Goal: Transaction & Acquisition: Book appointment/travel/reservation

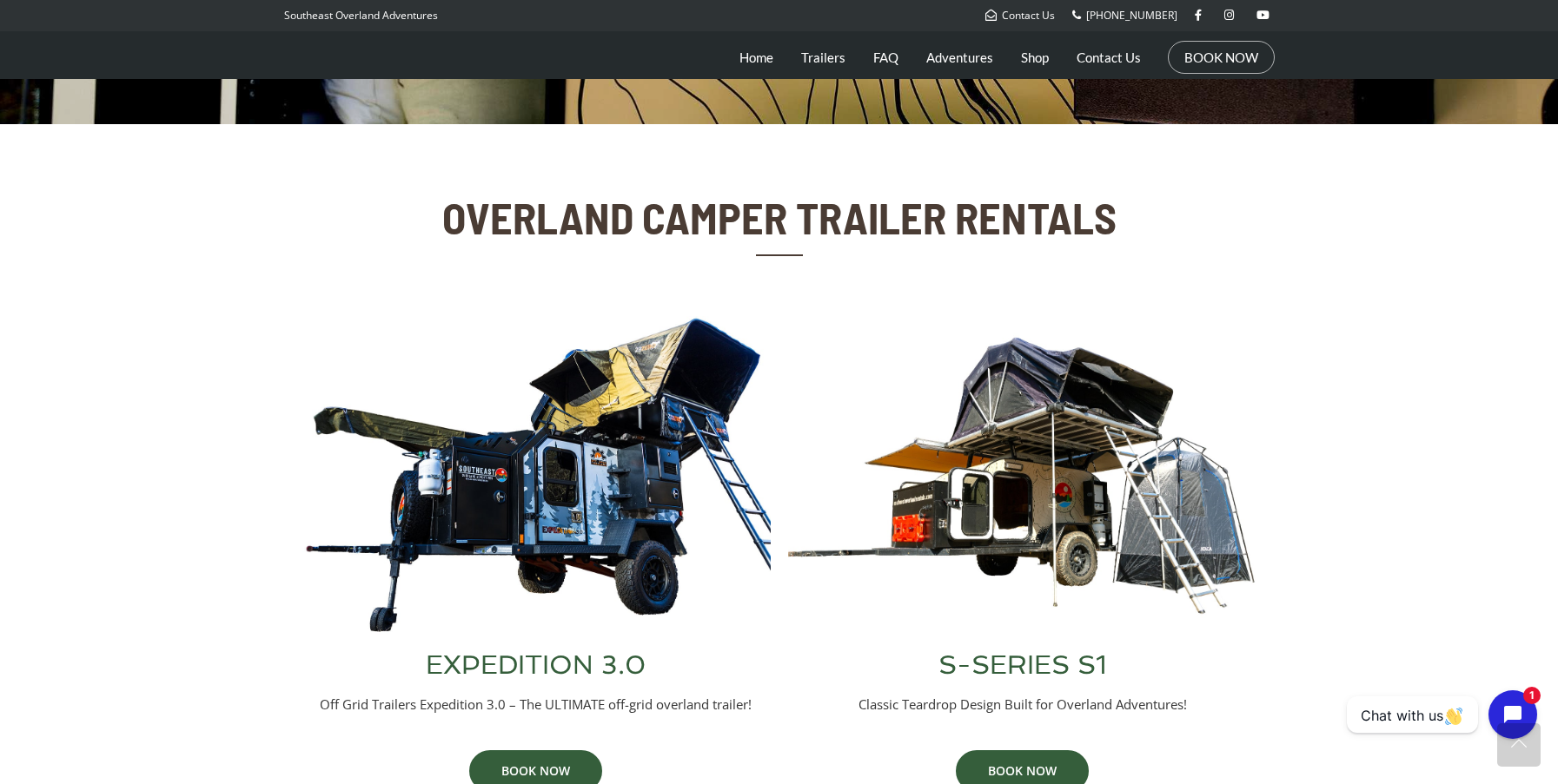
scroll to position [489, 0]
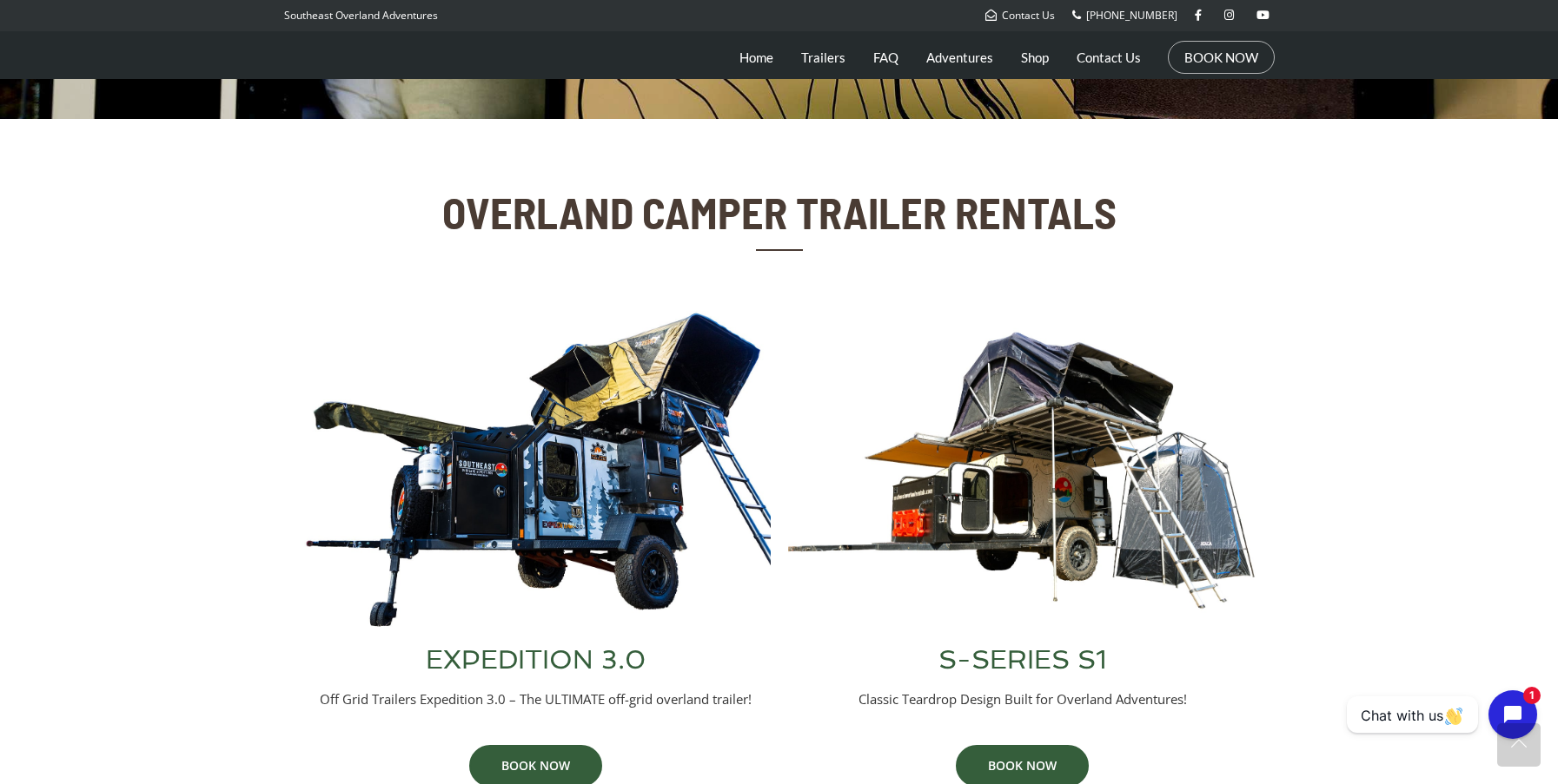
click at [1017, 498] on img at bounding box center [1022, 470] width 469 height 318
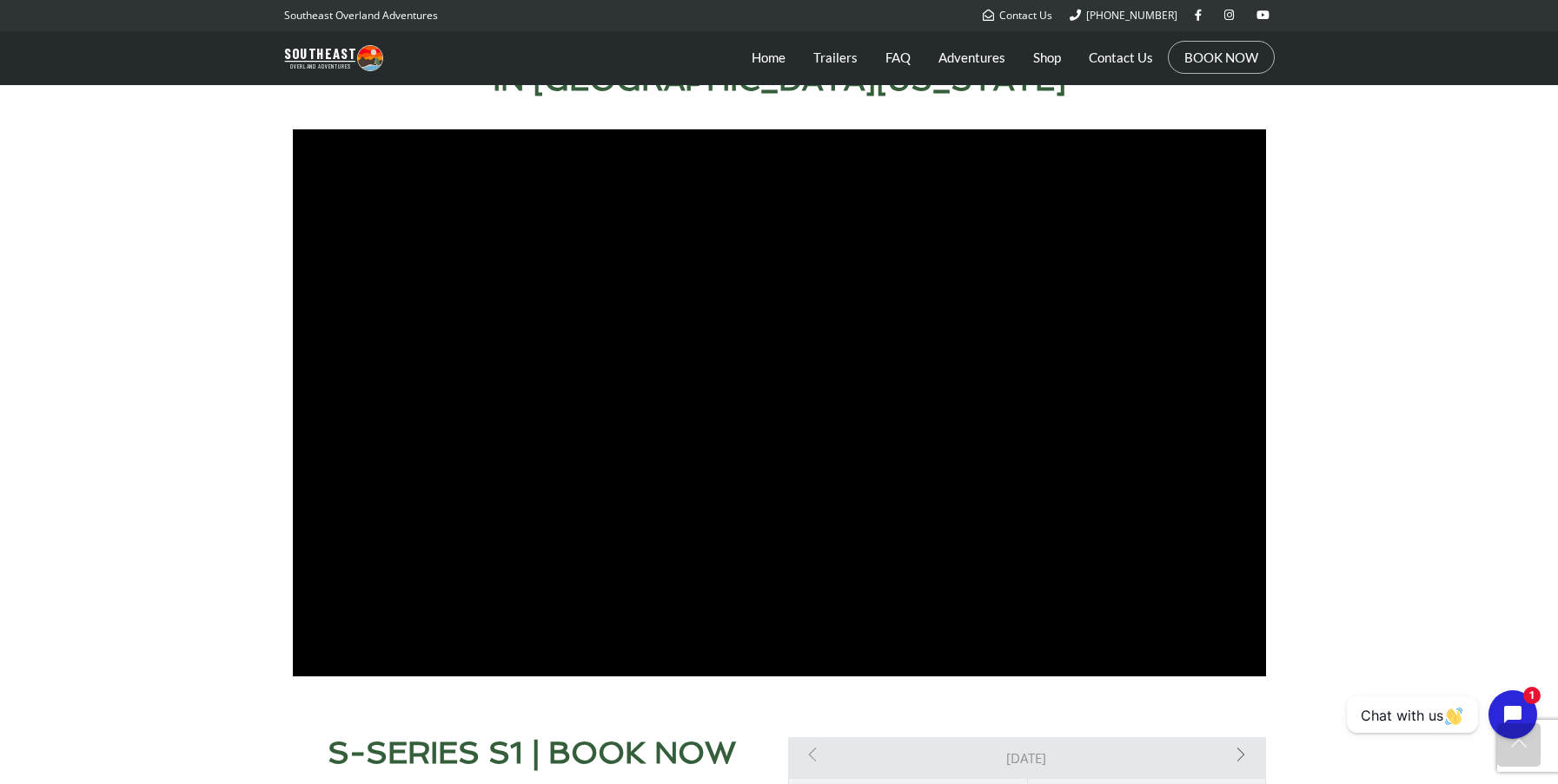
scroll to position [910, 0]
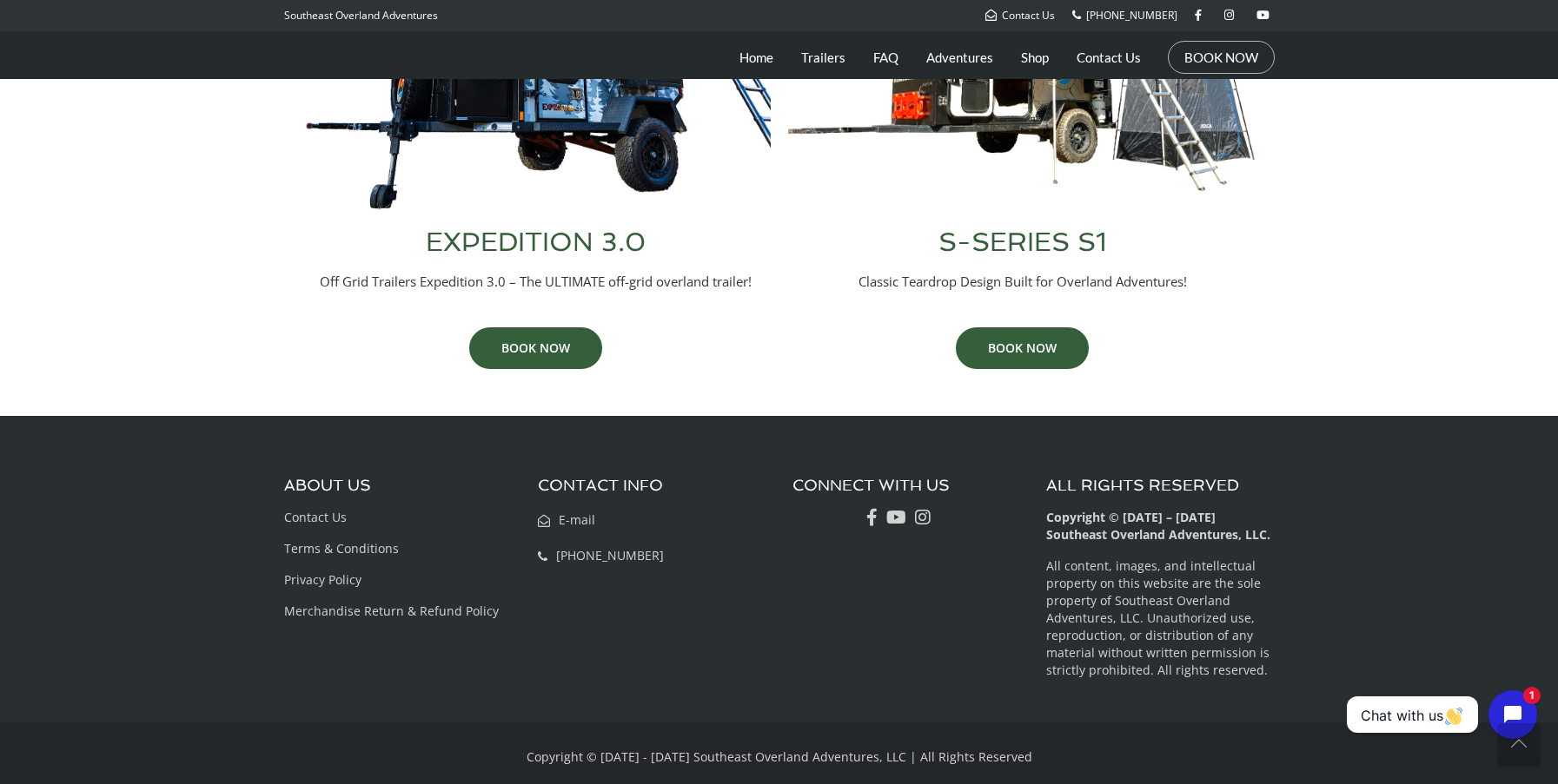
scroll to position [919, 0]
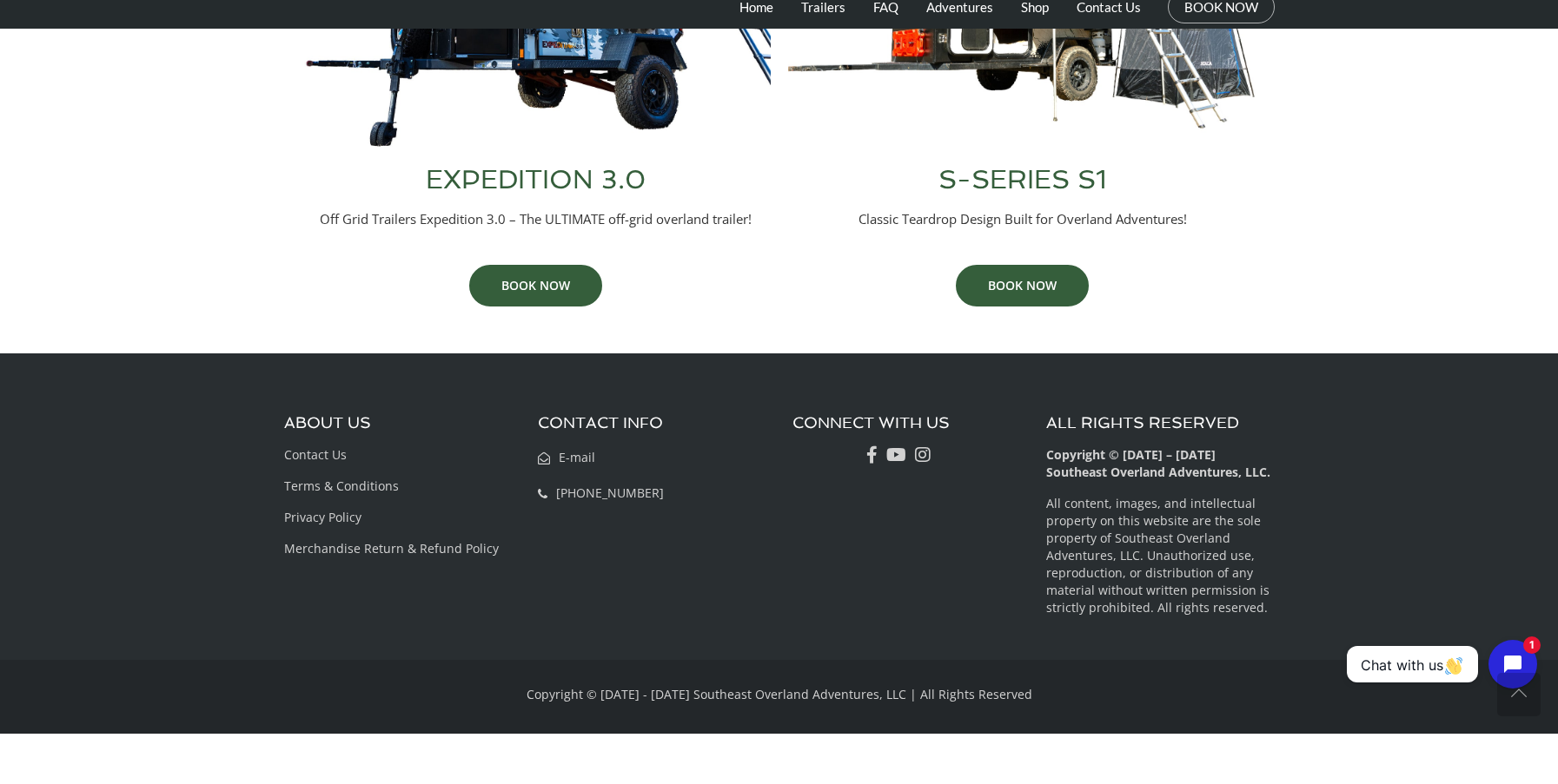
click at [578, 86] on img at bounding box center [536, 40] width 469 height 318
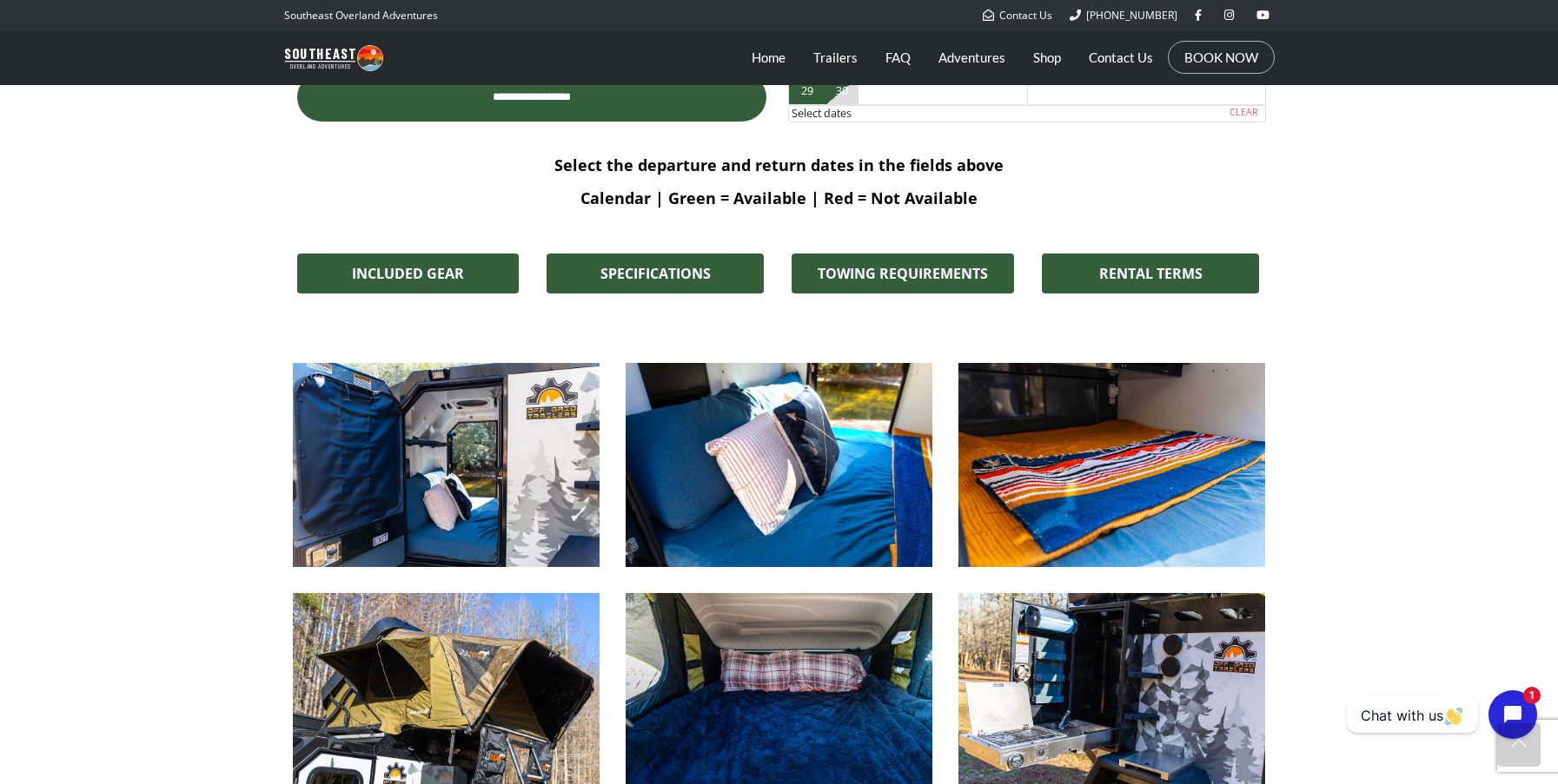
scroll to position [1227, 0]
click at [515, 452] on img at bounding box center [447, 465] width 307 height 204
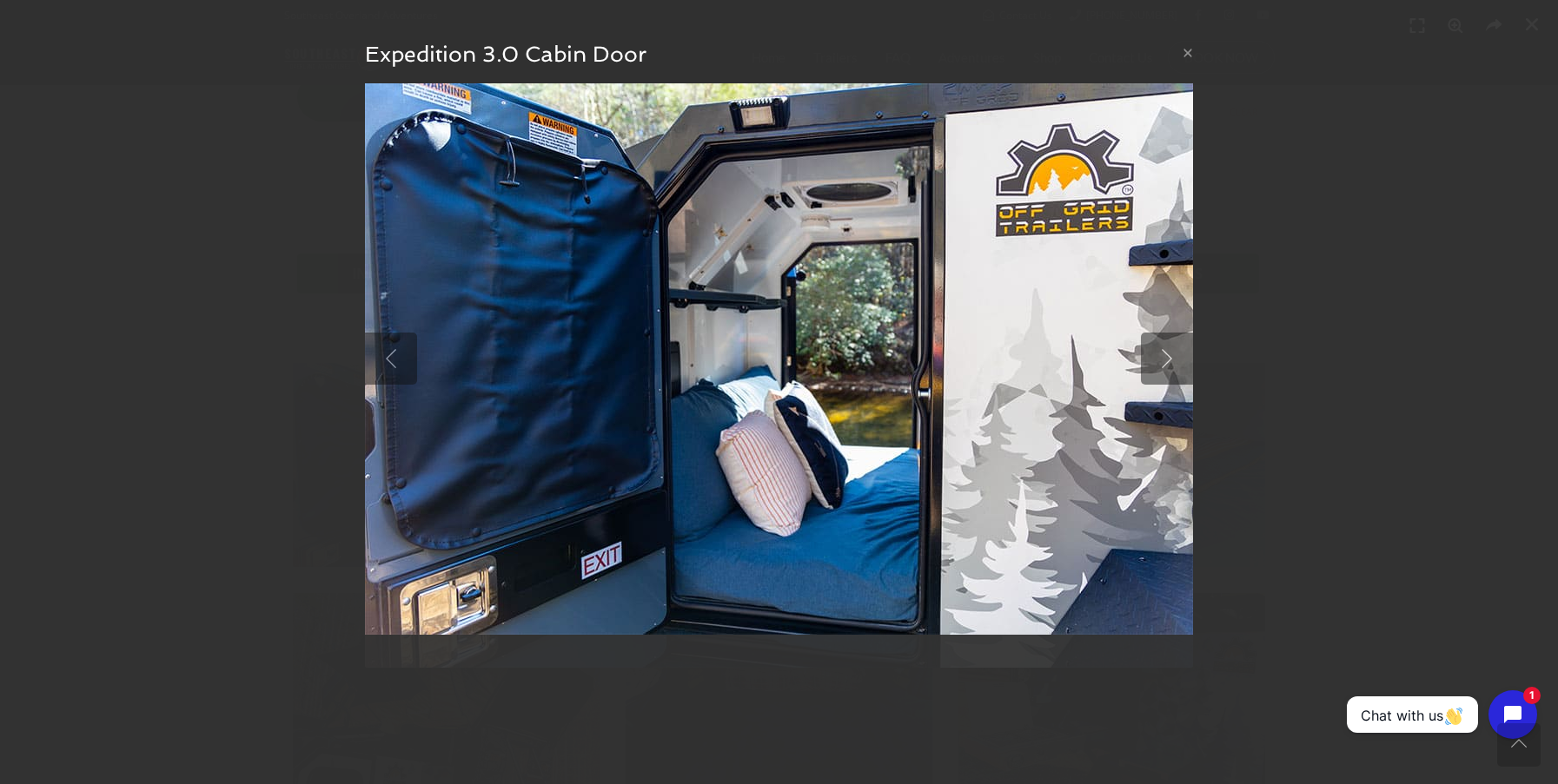
click at [1094, 430] on img at bounding box center [778, 359] width 828 height 551
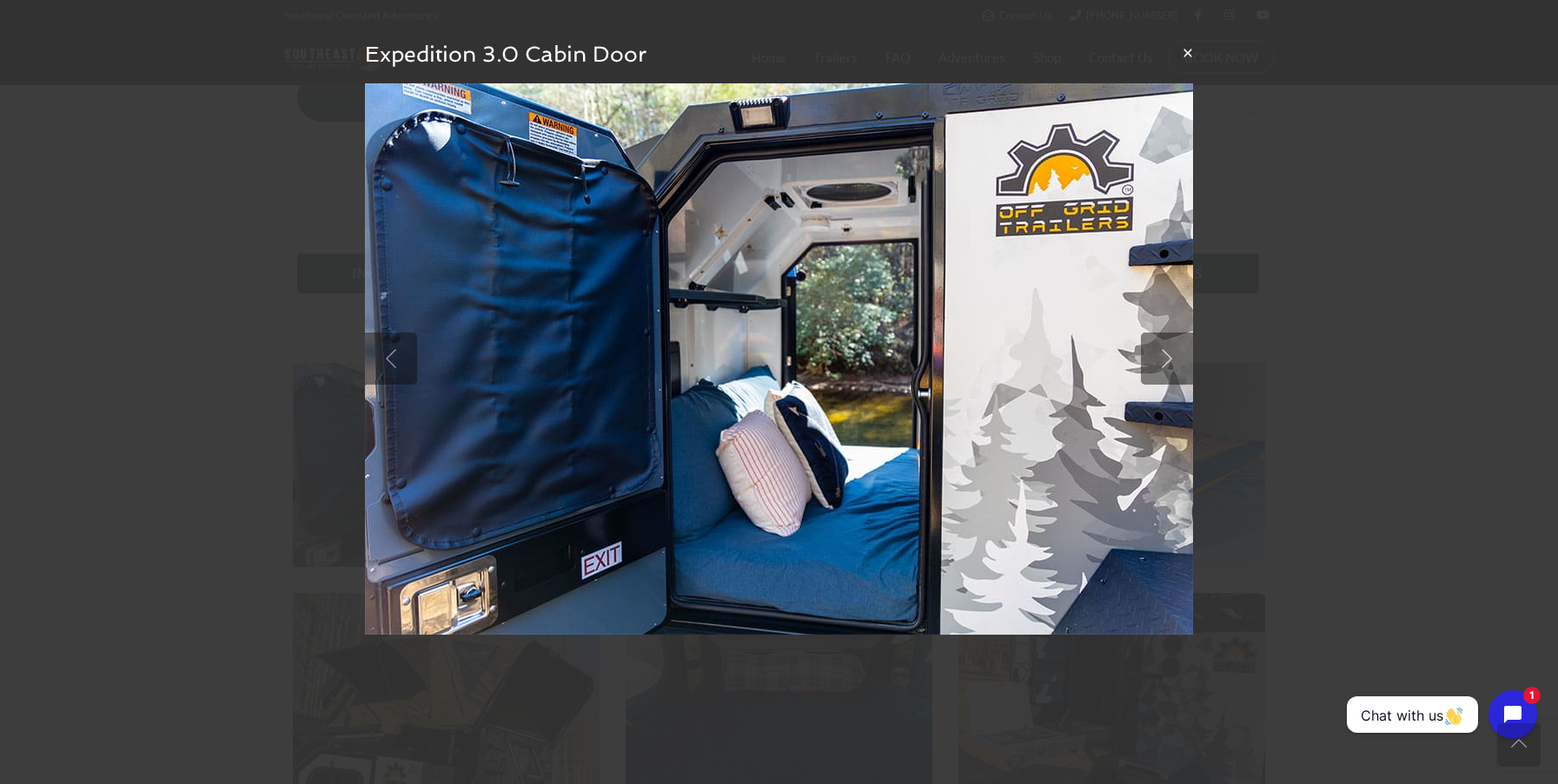
click at [1186, 51] on button "×" at bounding box center [1187, 52] width 10 height 18
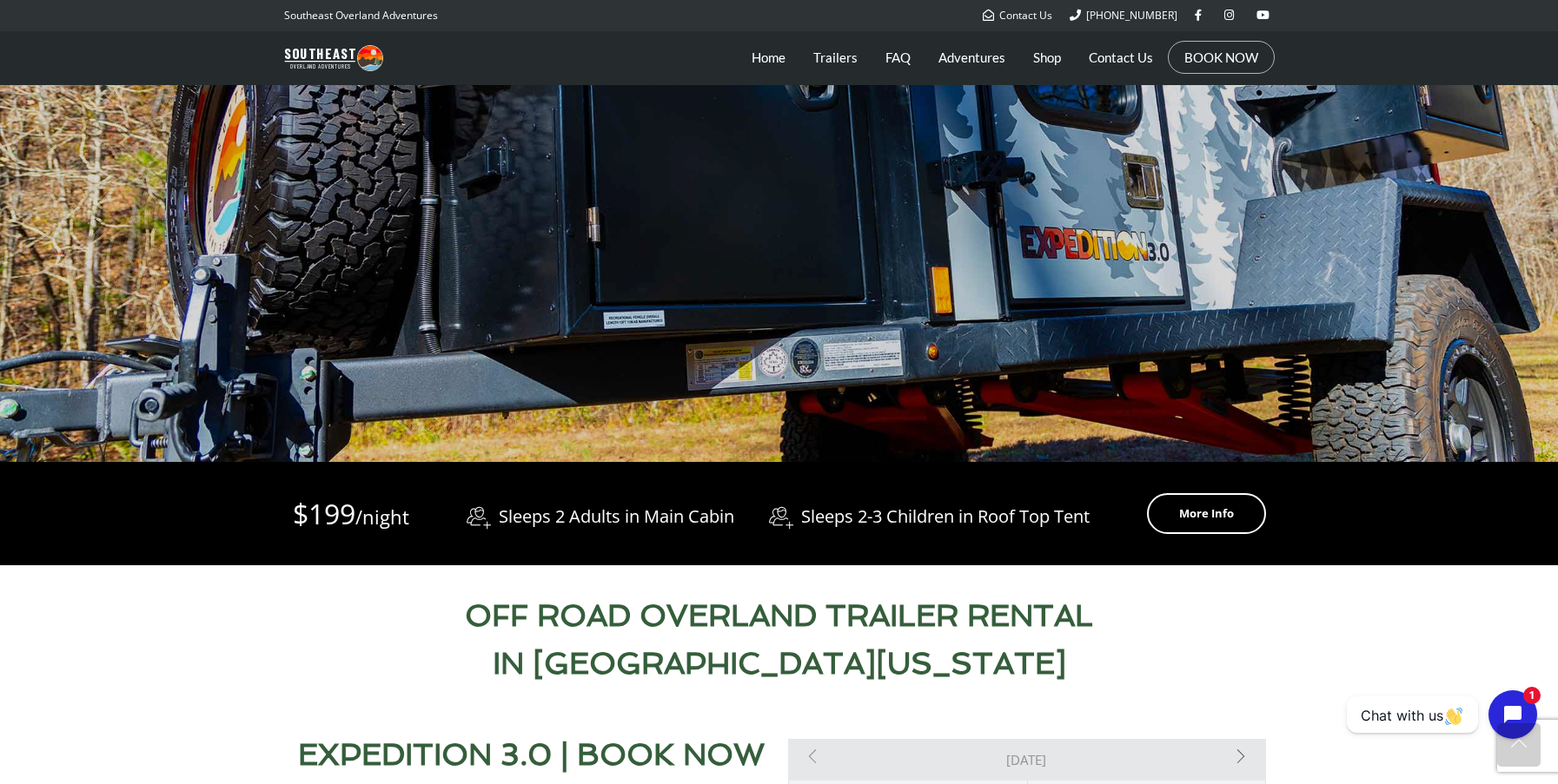
scroll to position [328, 0]
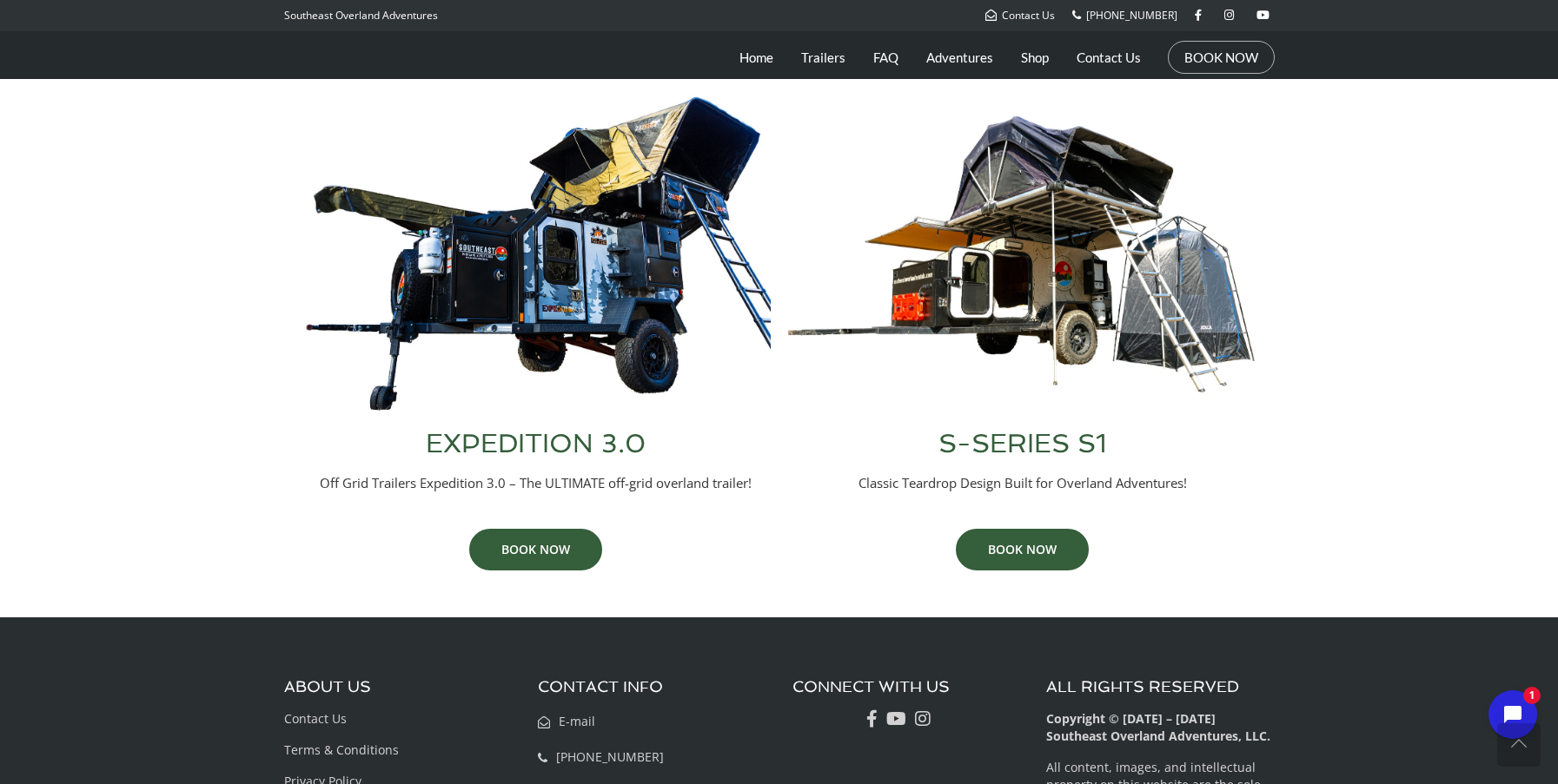
scroll to position [716, 0]
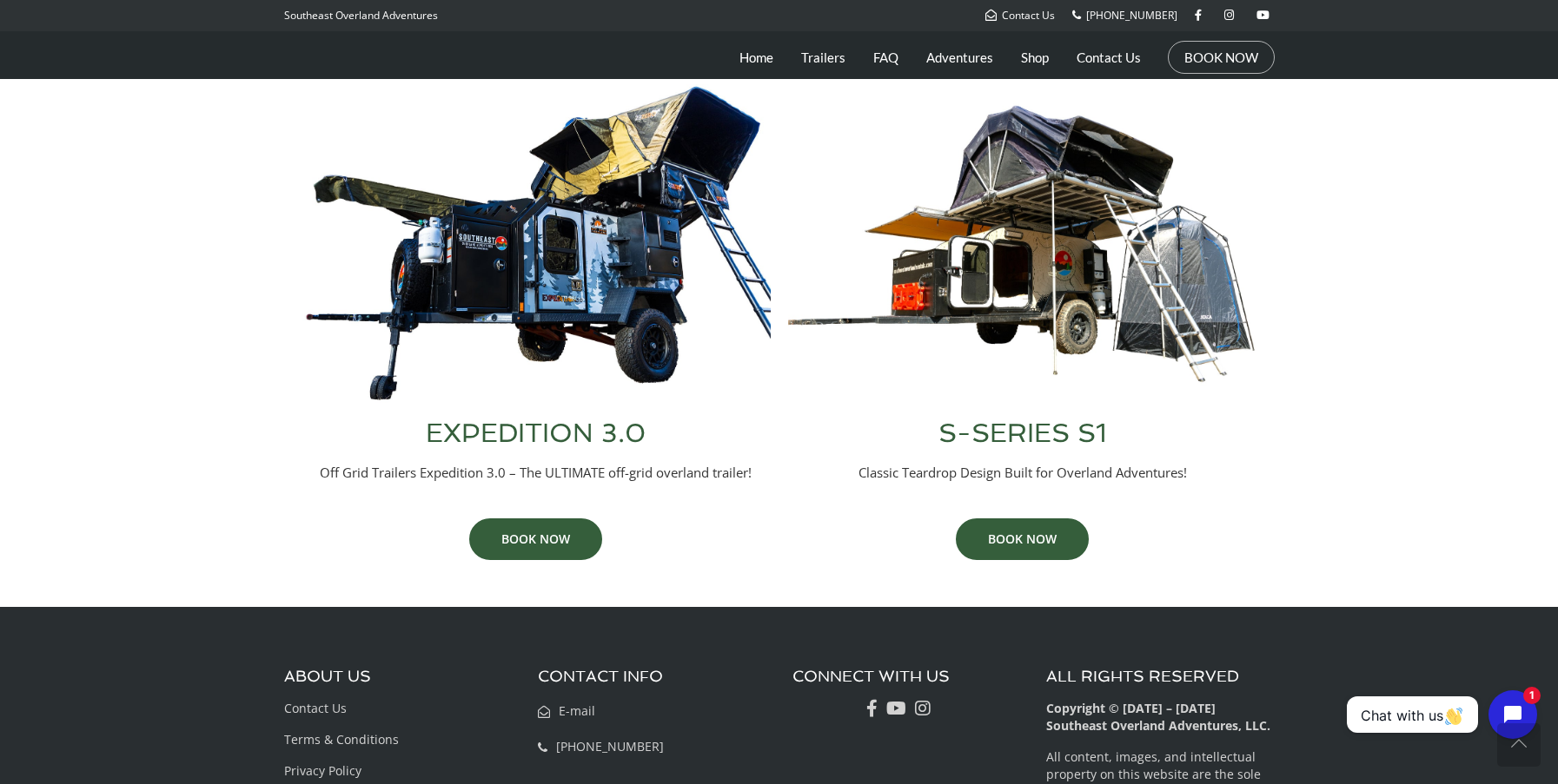
click at [643, 274] on img at bounding box center [536, 243] width 469 height 318
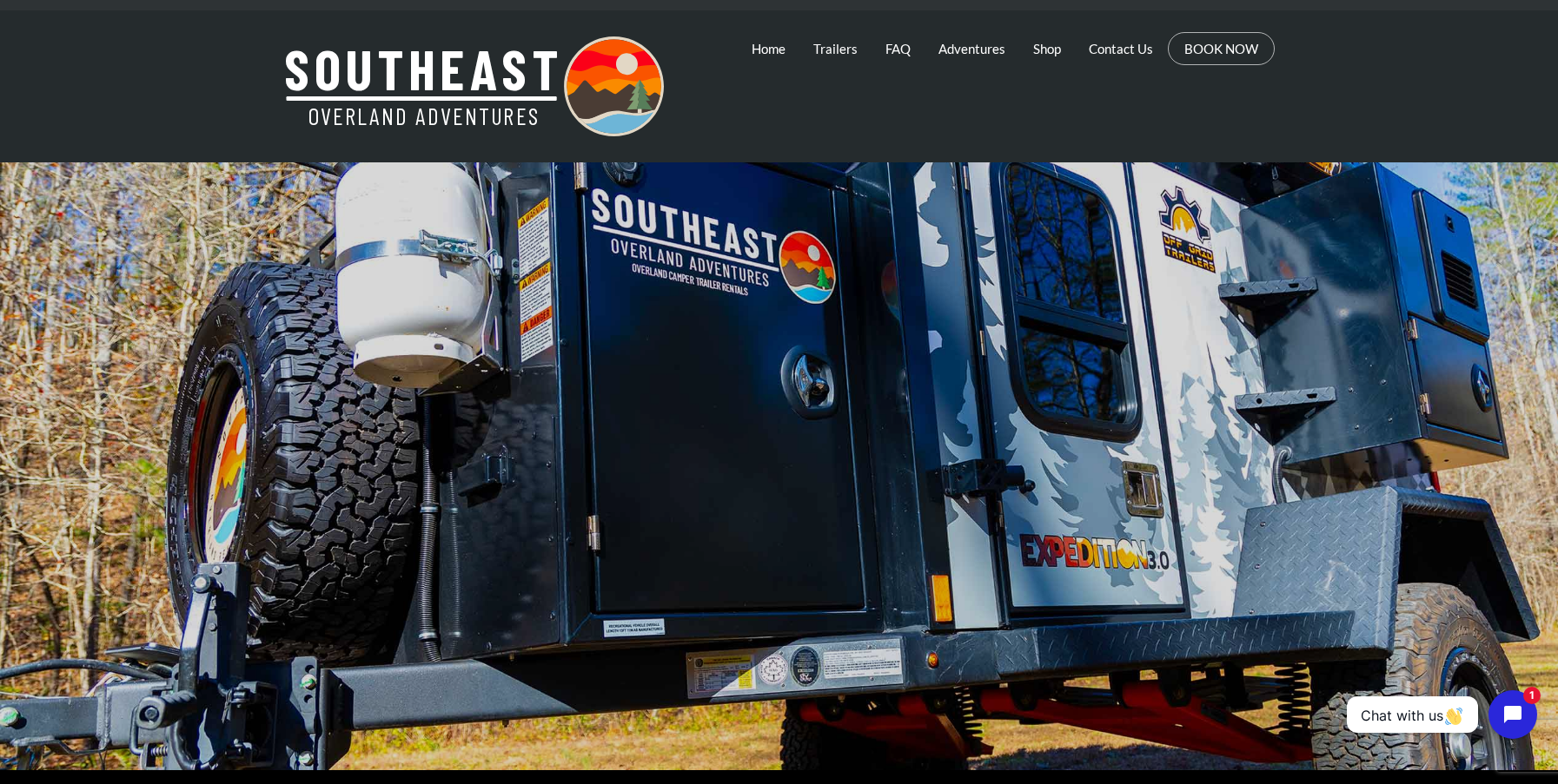
scroll to position [22, 0]
